Goal: Task Accomplishment & Management: Complete application form

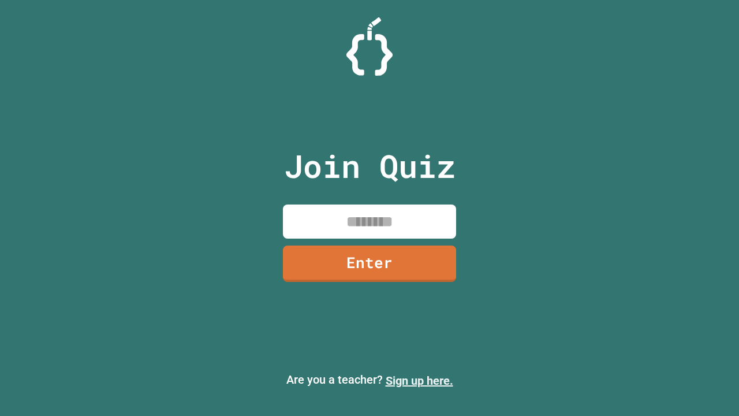
click at [419, 380] on link "Sign up here." at bounding box center [420, 380] width 68 height 14
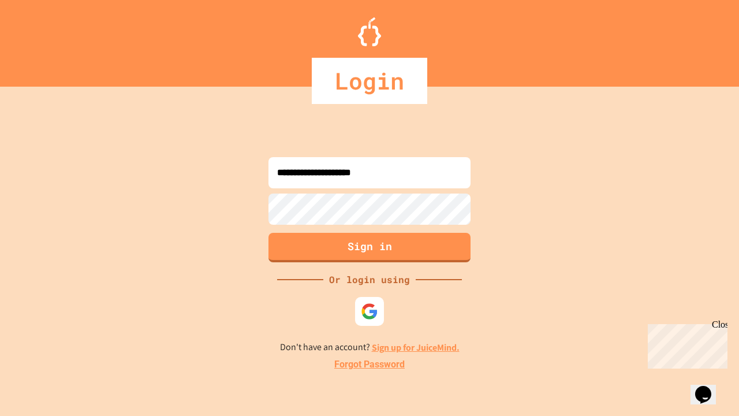
type input "**********"
